Goal: Task Accomplishment & Management: Complete application form

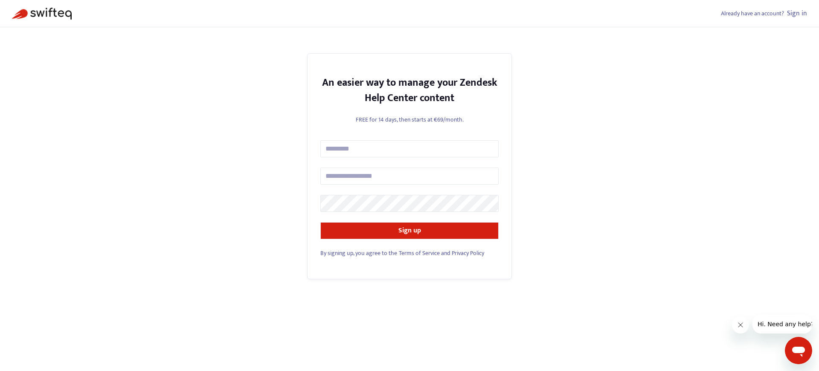
click at [361, 253] on span "By signing up, you agree to the" at bounding box center [358, 253] width 77 height 10
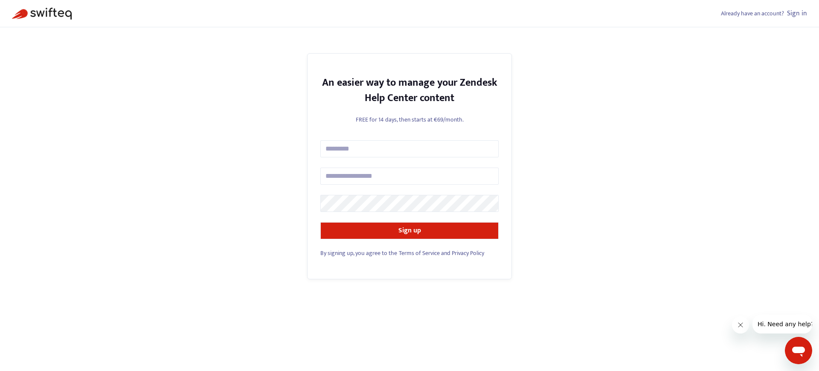
click at [361, 253] on span "By signing up, you agree to the" at bounding box center [358, 253] width 77 height 10
click at [796, 13] on link "Sign in" at bounding box center [797, 14] width 20 height 12
